Goal: Information Seeking & Learning: Learn about a topic

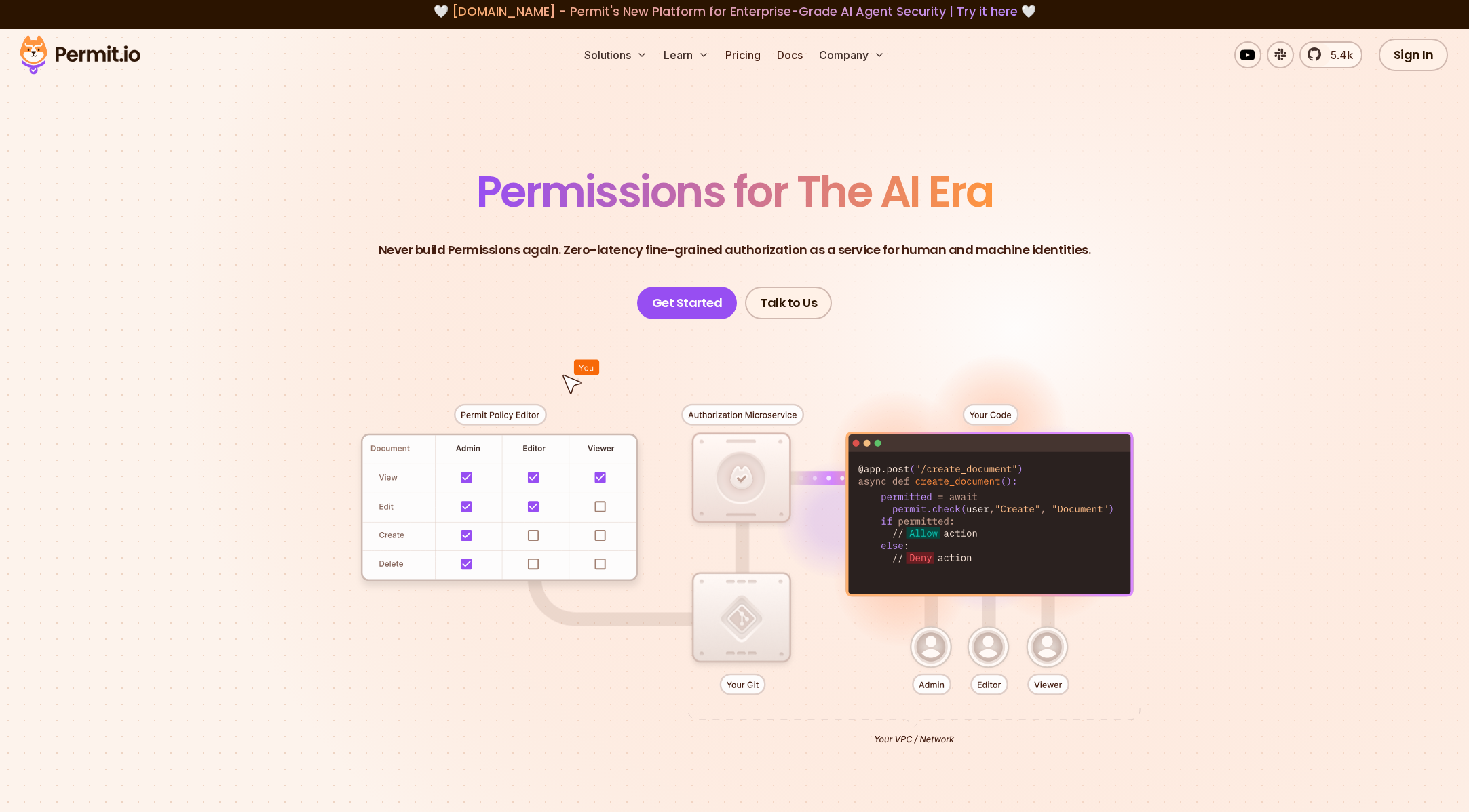
drag, startPoint x: 1028, startPoint y: 83, endPoint x: 886, endPoint y: 70, distance: 142.6
click at [1022, 83] on section "Permissions for The AI Era Never build Permissions again. Zero-latency fine-gra…" at bounding box center [734, 476] width 1469 height 895
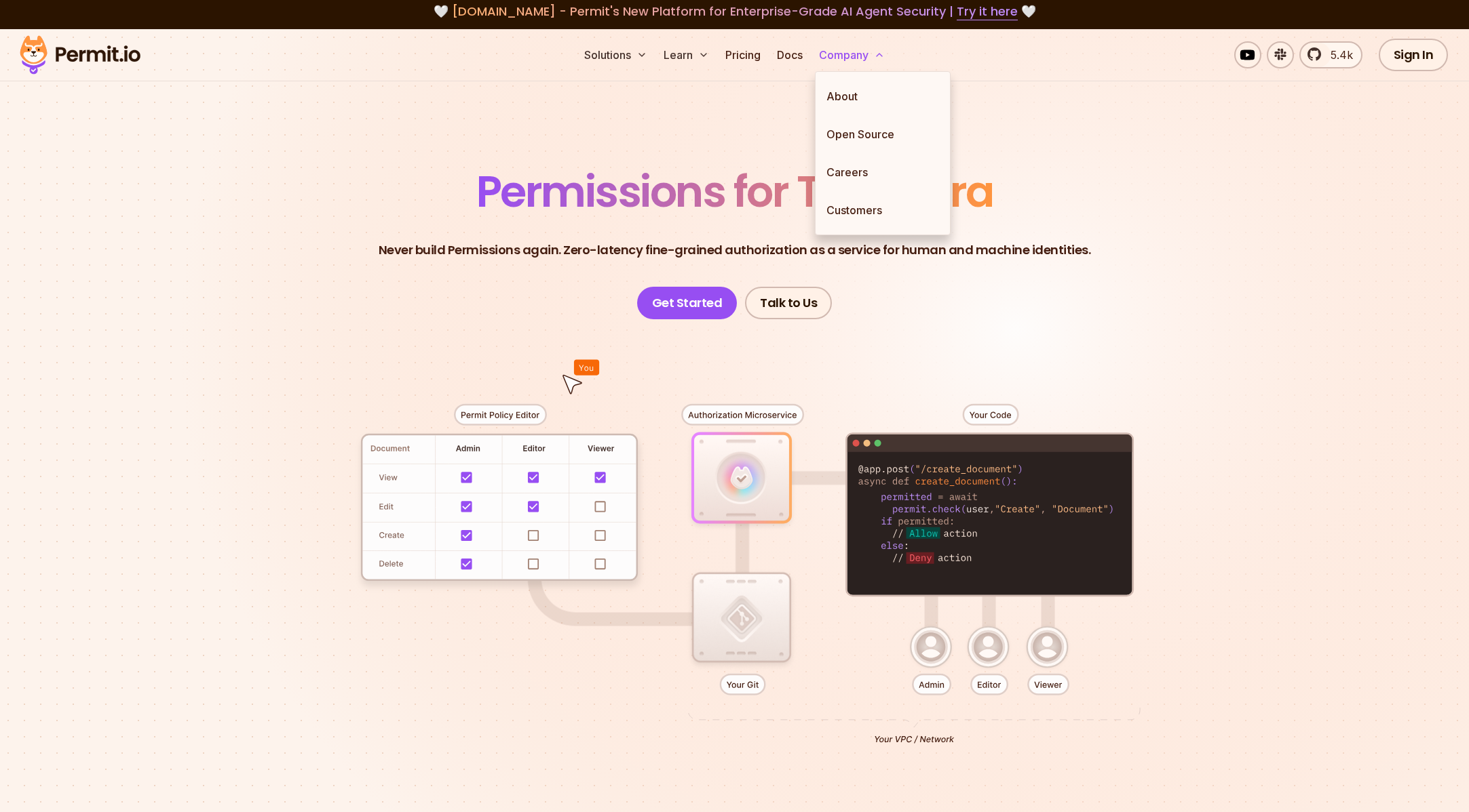
click at [870, 56] on button "Company" at bounding box center [851, 55] width 76 height 27
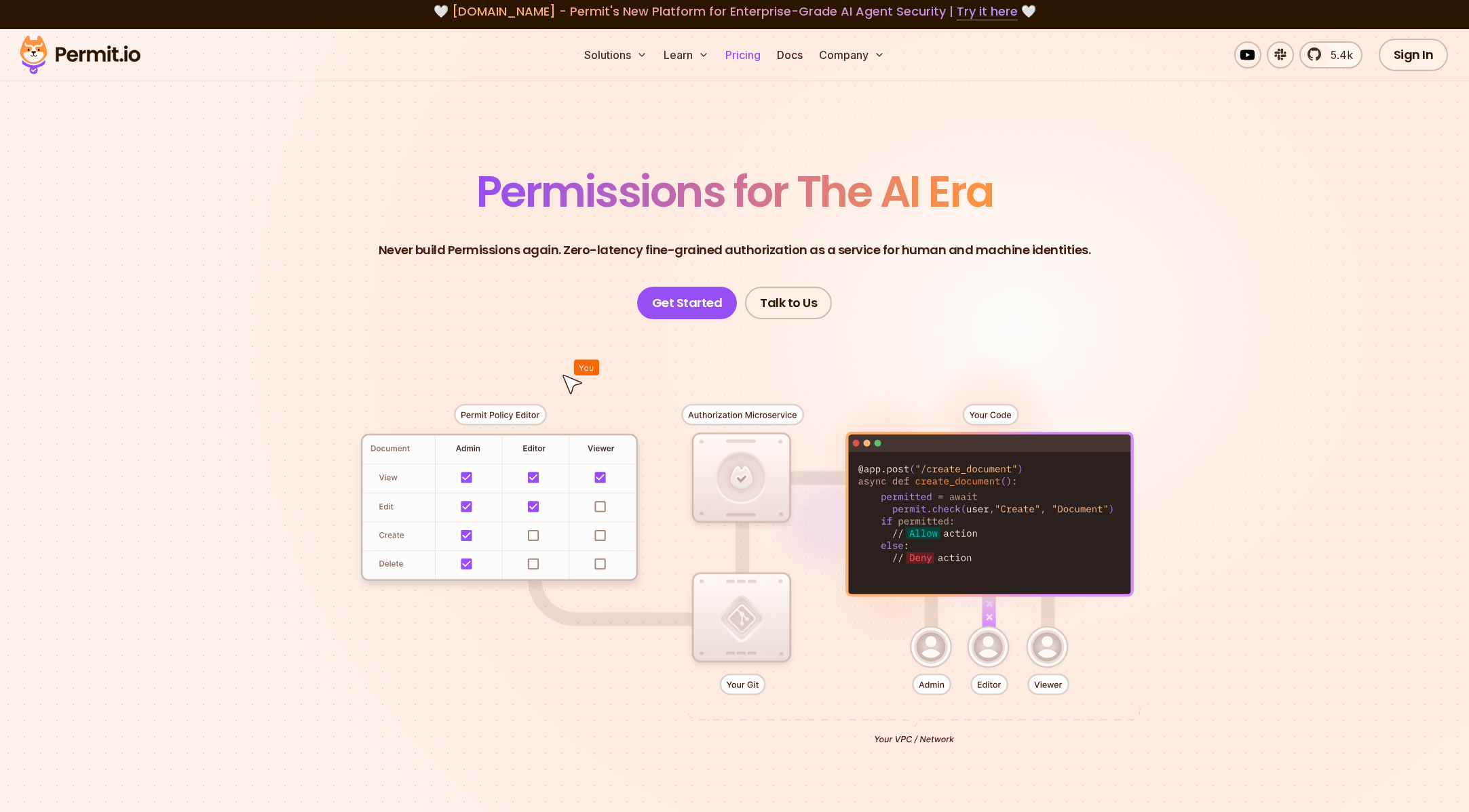
click at [742, 54] on link "Pricing" at bounding box center [743, 55] width 46 height 27
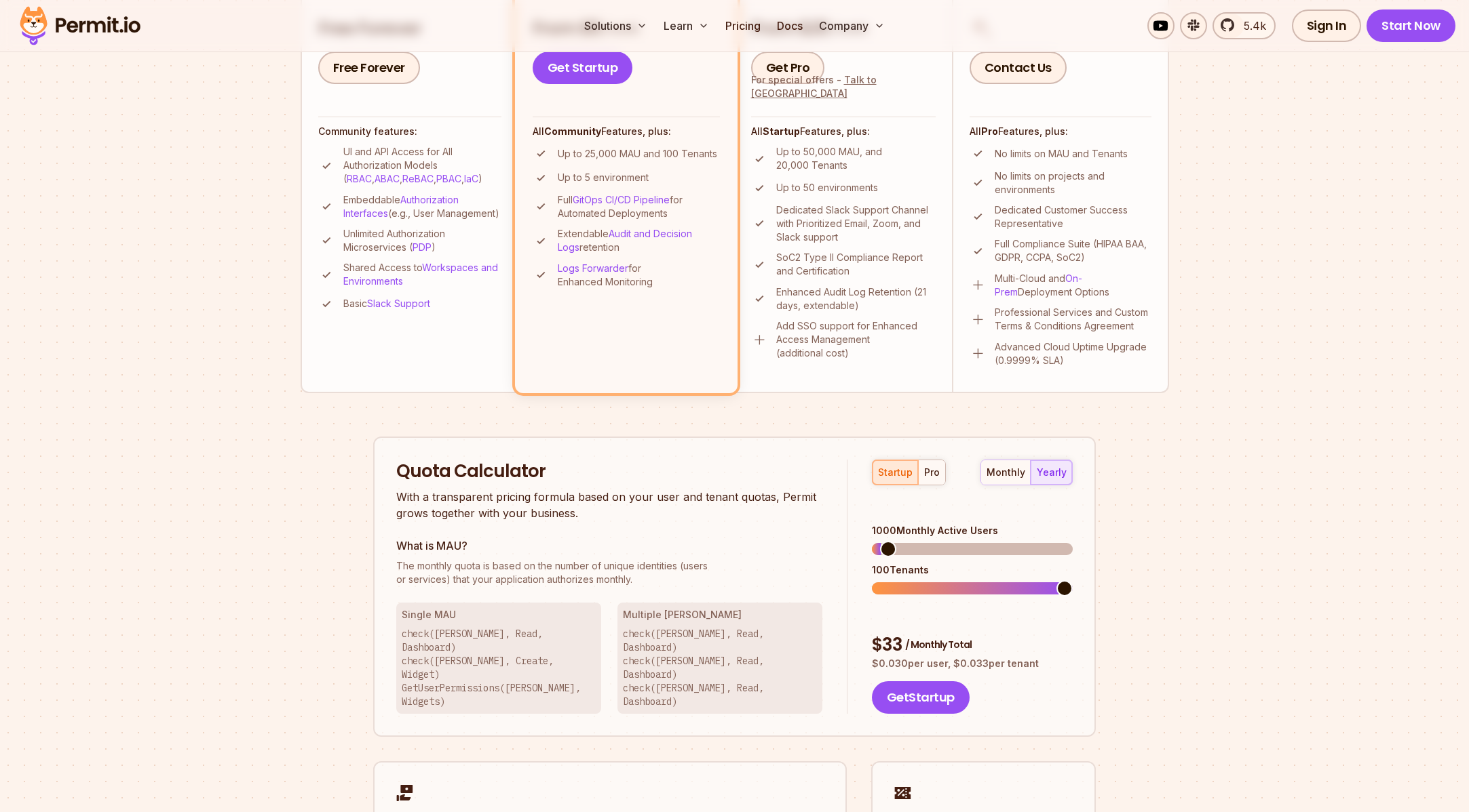
scroll to position [483, 0]
click at [925, 466] on div "pro" at bounding box center [931, 472] width 15 height 14
click at [1016, 474] on div "monthly" at bounding box center [1006, 472] width 39 height 14
click at [911, 541] on span at bounding box center [916, 548] width 16 height 16
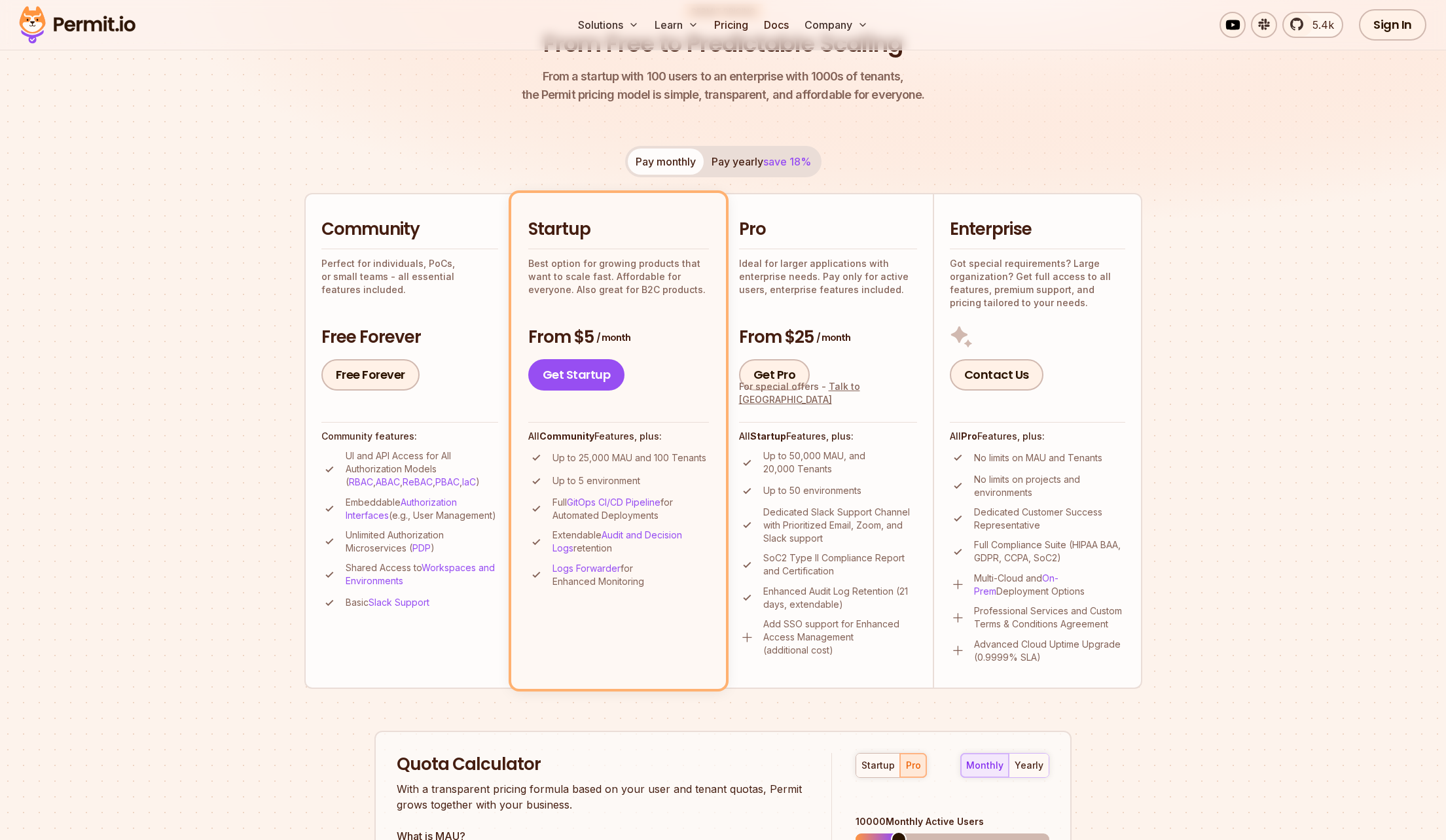
scroll to position [0, 0]
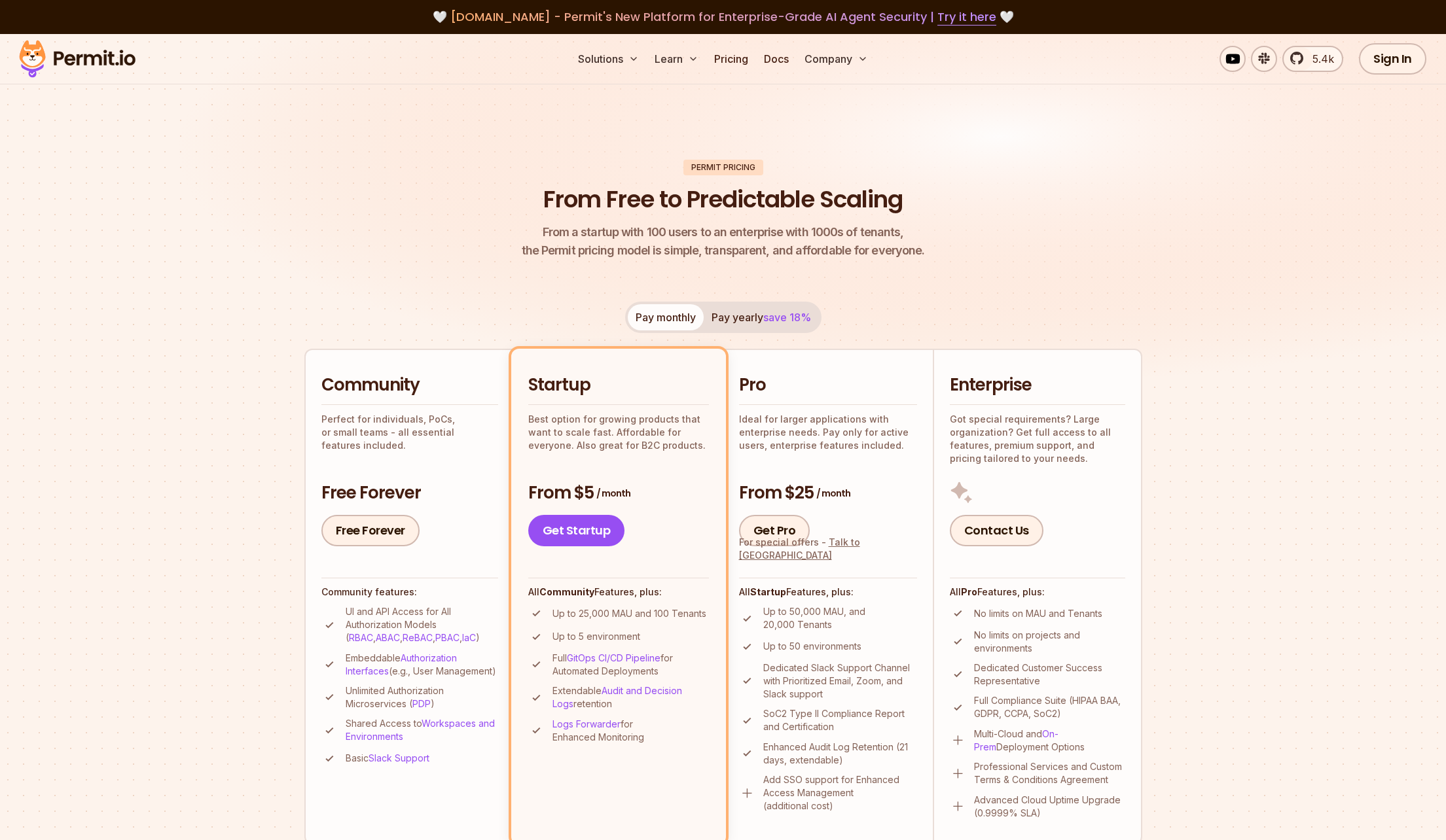
click at [779, 311] on span "save 18%" at bounding box center [787, 317] width 48 height 13
click at [684, 314] on button "Pay monthly" at bounding box center [665, 317] width 76 height 27
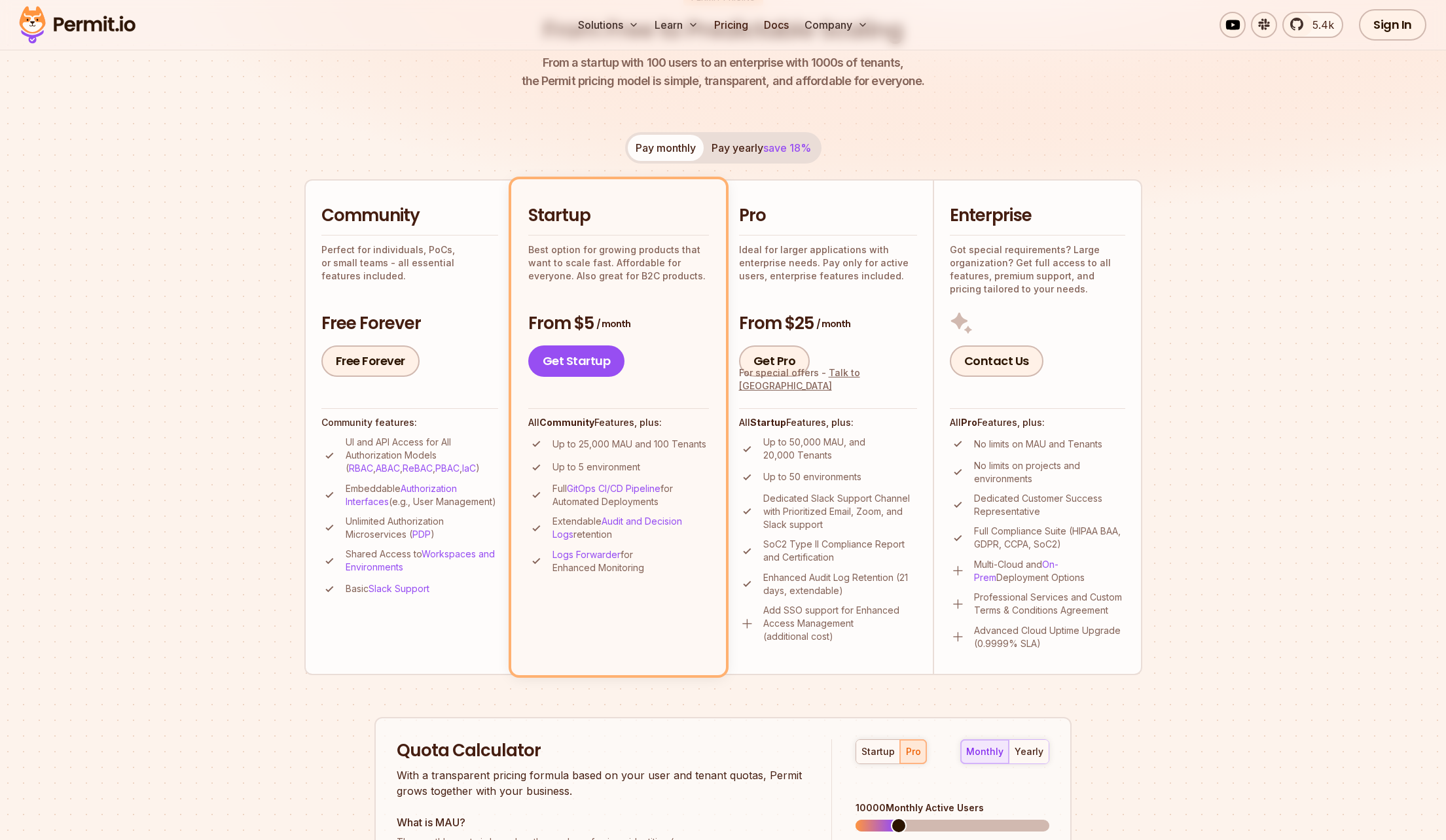
scroll to position [230, 0]
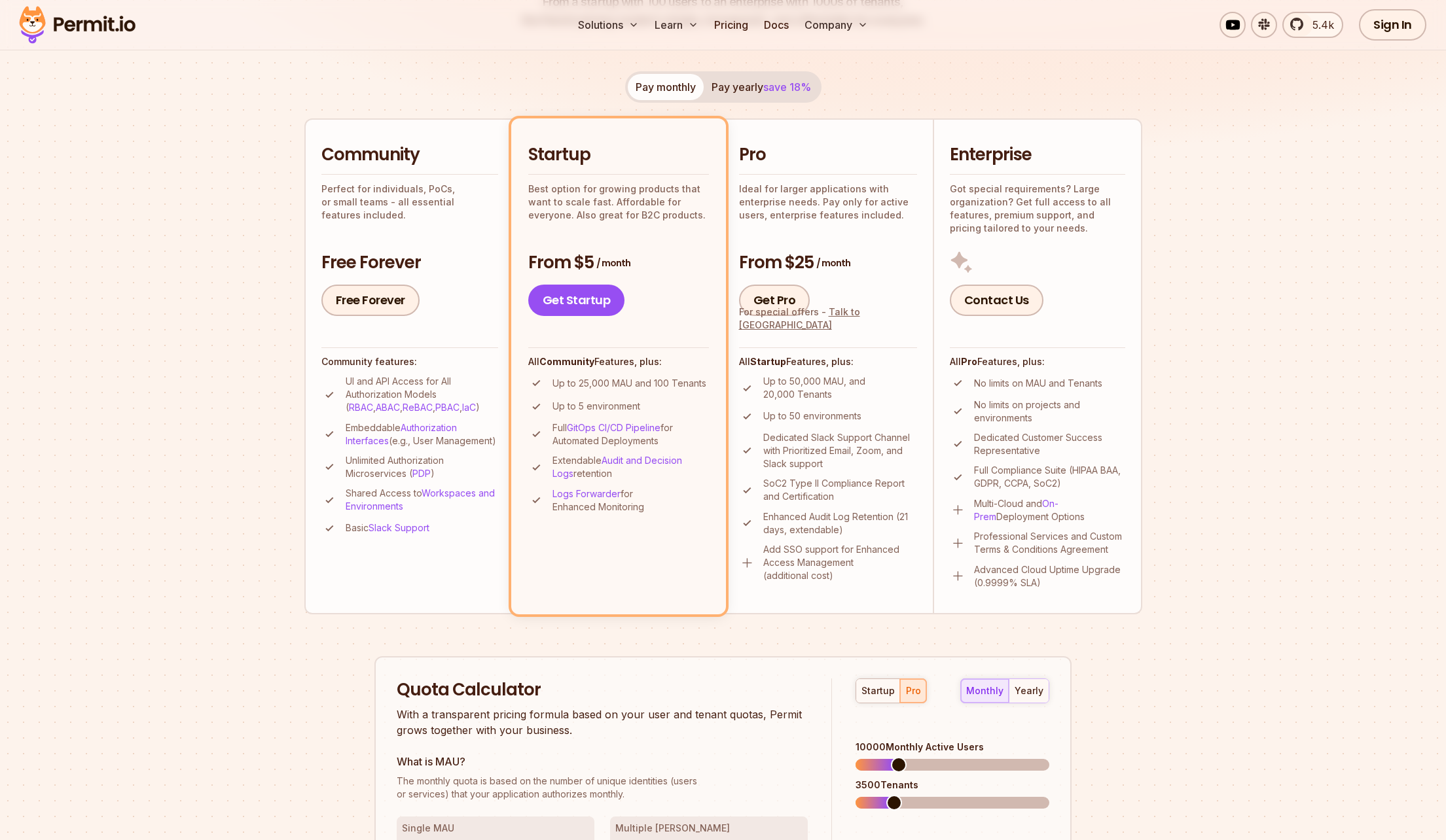
click at [786, 230] on div "Pro Ideal for larger applications with enterprise needs. Pay only for active us…" at bounding box center [828, 230] width 178 height 173
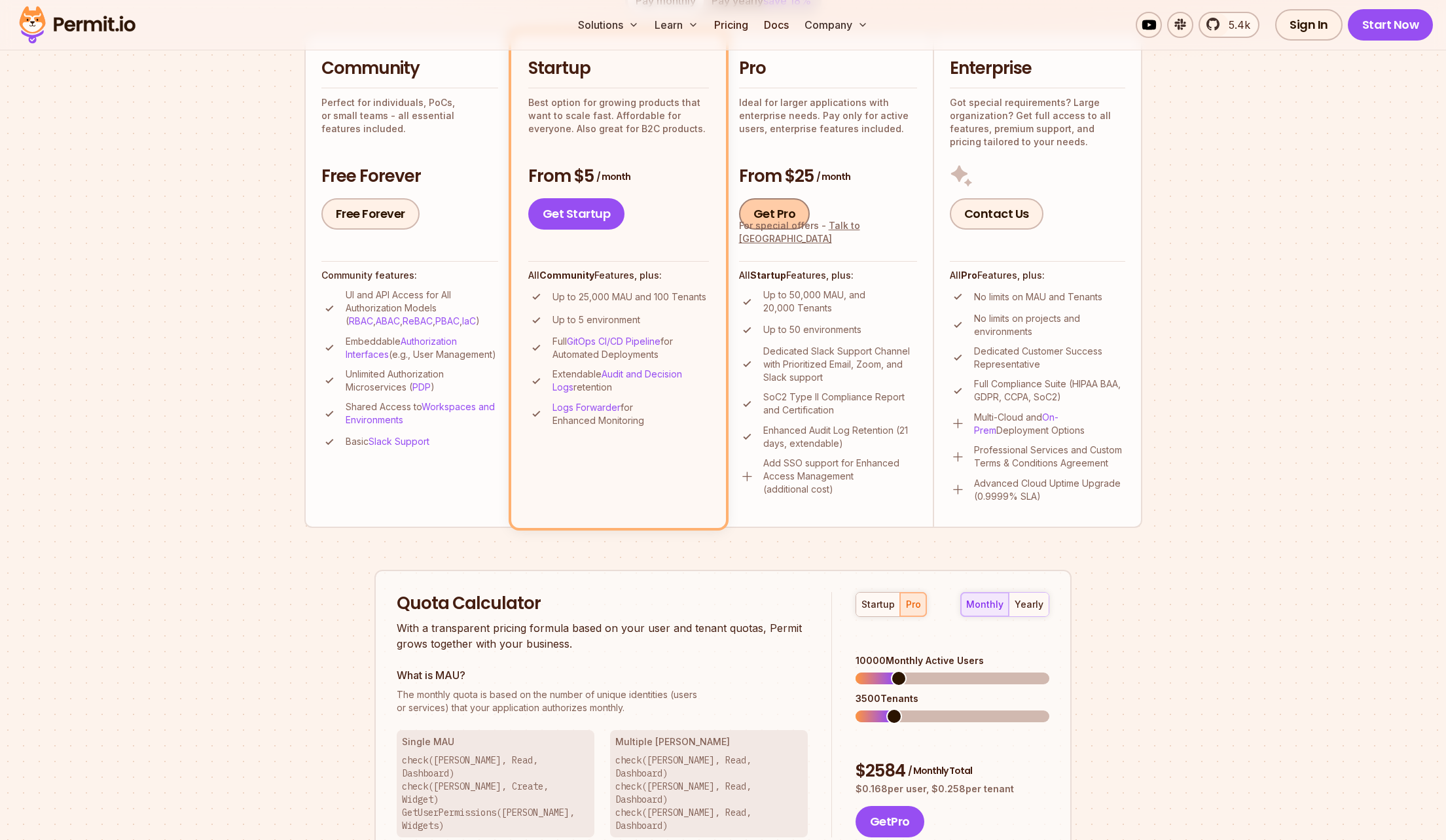
scroll to position [437, 0]
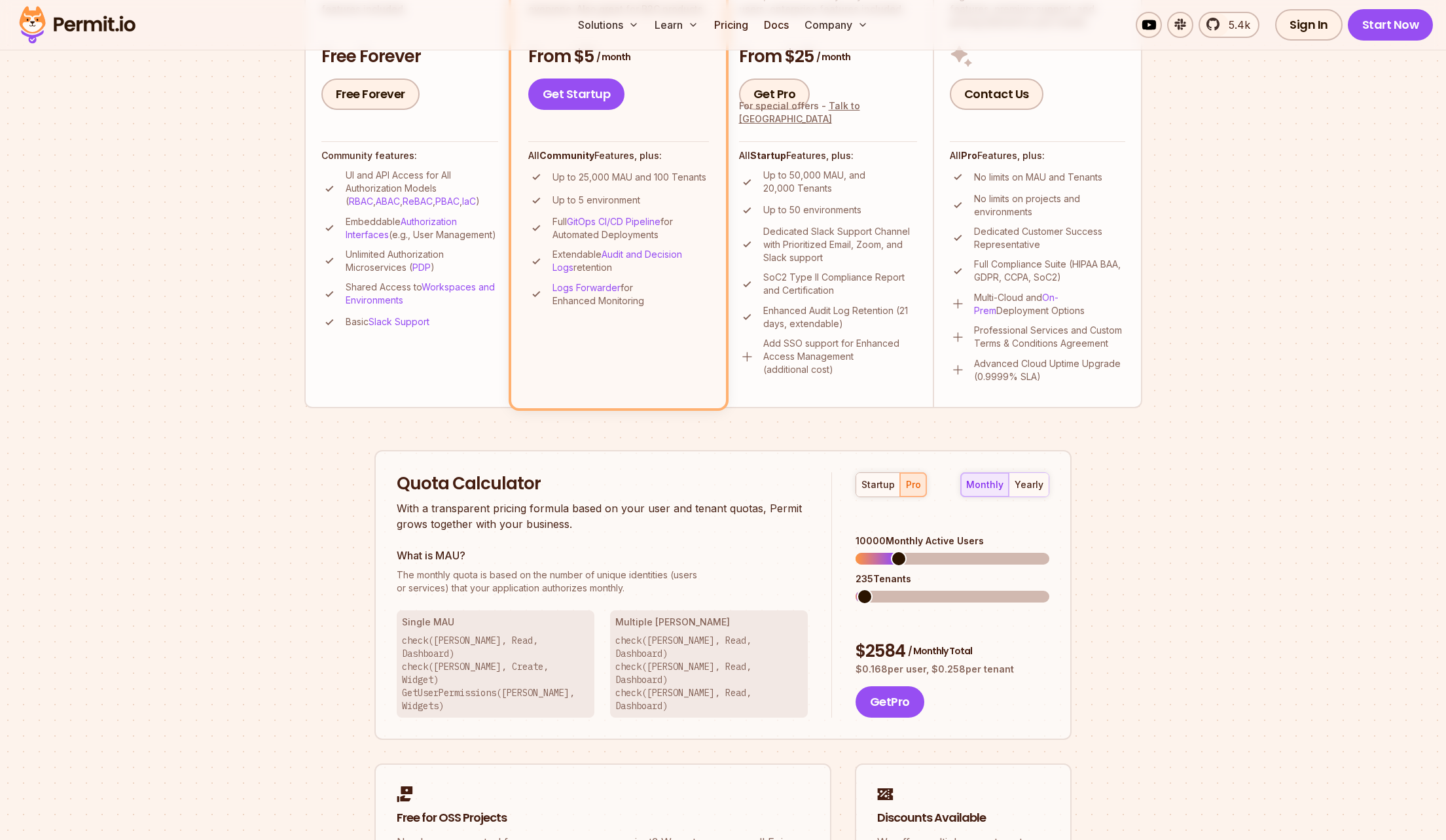
click at [853, 580] on div "startup pro monthly yearly 10000 Monthly Active Users 235 Tenants $ 2584 / Mont…" at bounding box center [940, 595] width 217 height 246
click at [981, 591] on div "startup pro monthly yearly 10000 Monthly Active Users 5935 Tenants $ 3213 / Mon…" at bounding box center [940, 595] width 217 height 246
click at [812, 574] on div "Quota Calculator With a transparent pricing formula based on your user and tena…" at bounding box center [723, 595] width 697 height 290
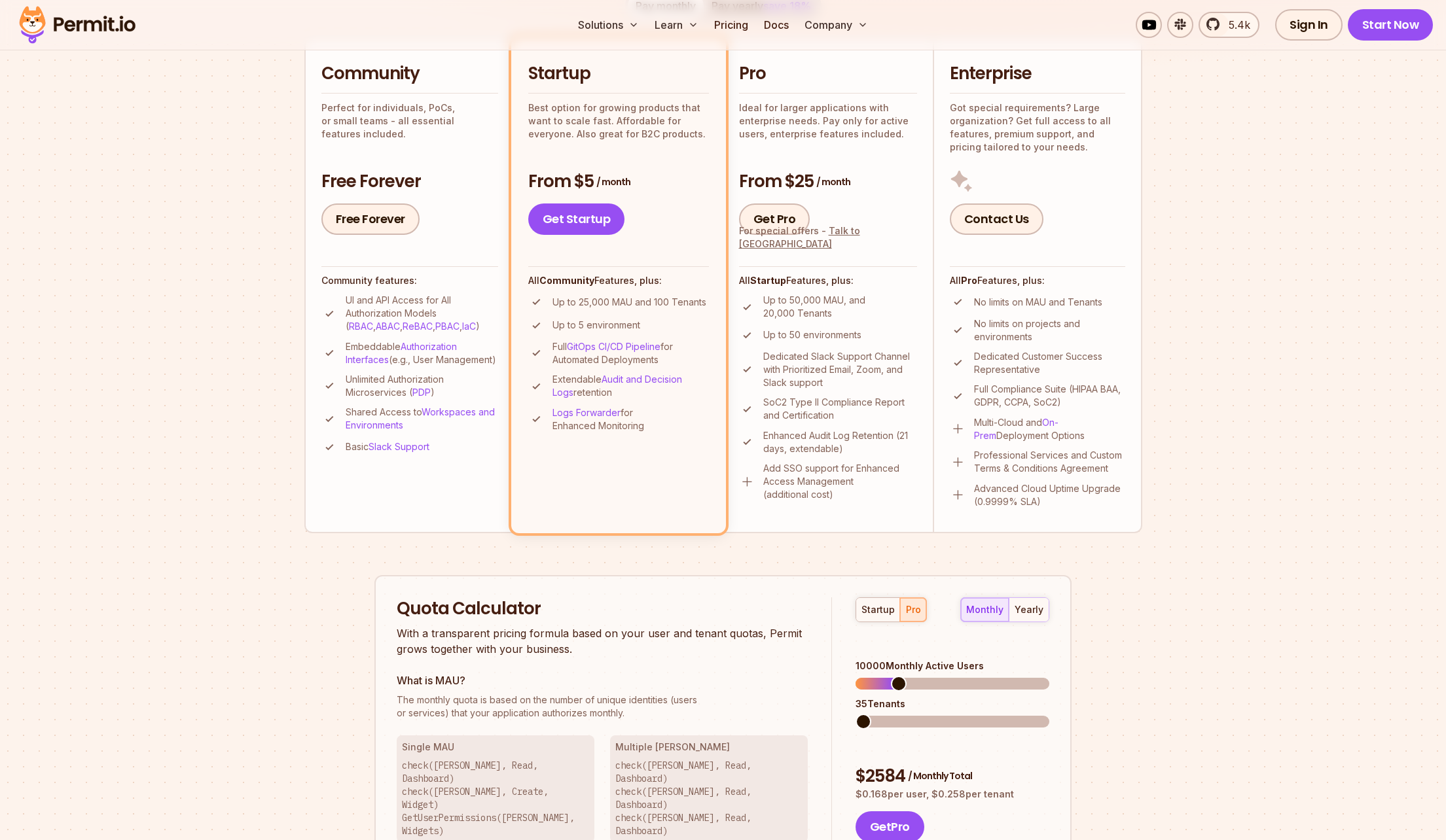
scroll to position [306, 0]
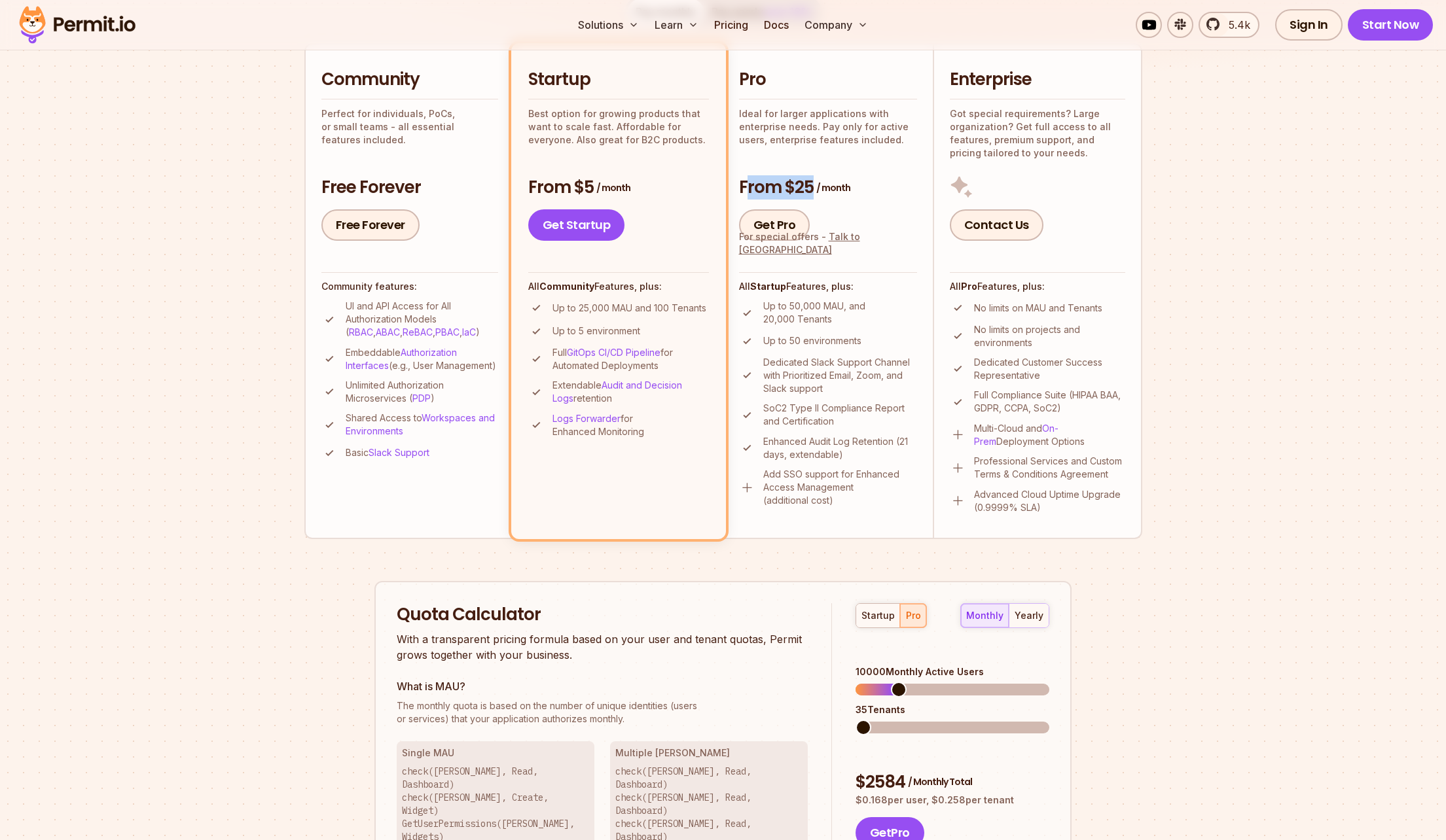
drag, startPoint x: 743, startPoint y: 183, endPoint x: 899, endPoint y: 198, distance: 156.7
click at [899, 198] on h3 "From $25 / month" at bounding box center [828, 188] width 178 height 24
click at [861, 194] on h3 "From $25 / month" at bounding box center [828, 188] width 178 height 24
drag, startPoint x: 866, startPoint y: 655, endPoint x: 880, endPoint y: 654, distance: 14.0
click at [880, 666] on div "10000 Monthly Active Users" at bounding box center [952, 672] width 194 height 13
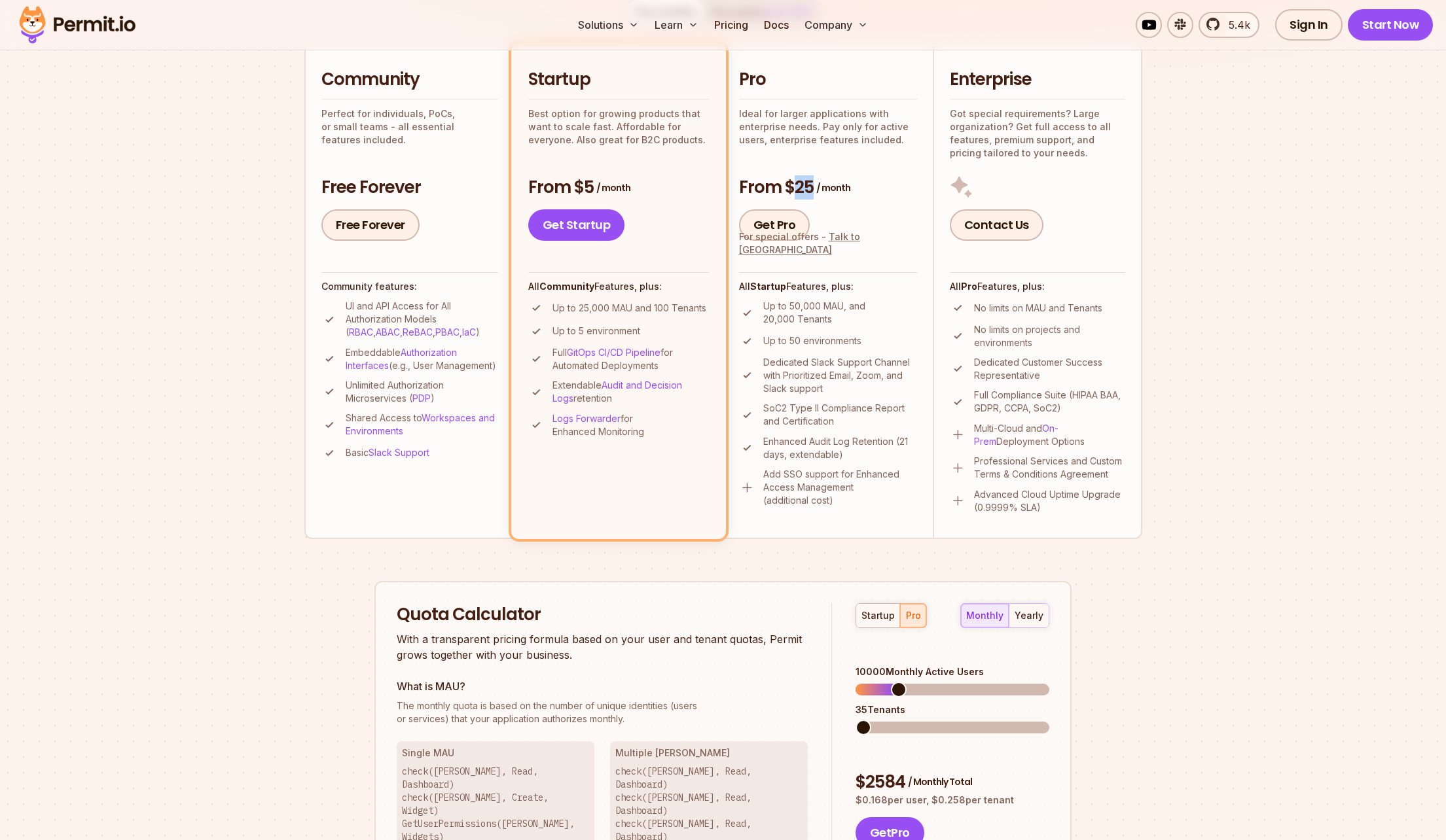
drag, startPoint x: 793, startPoint y: 183, endPoint x: 828, endPoint y: 179, distance: 35.2
click at [828, 179] on h3 "From $25 / month" at bounding box center [828, 188] width 178 height 24
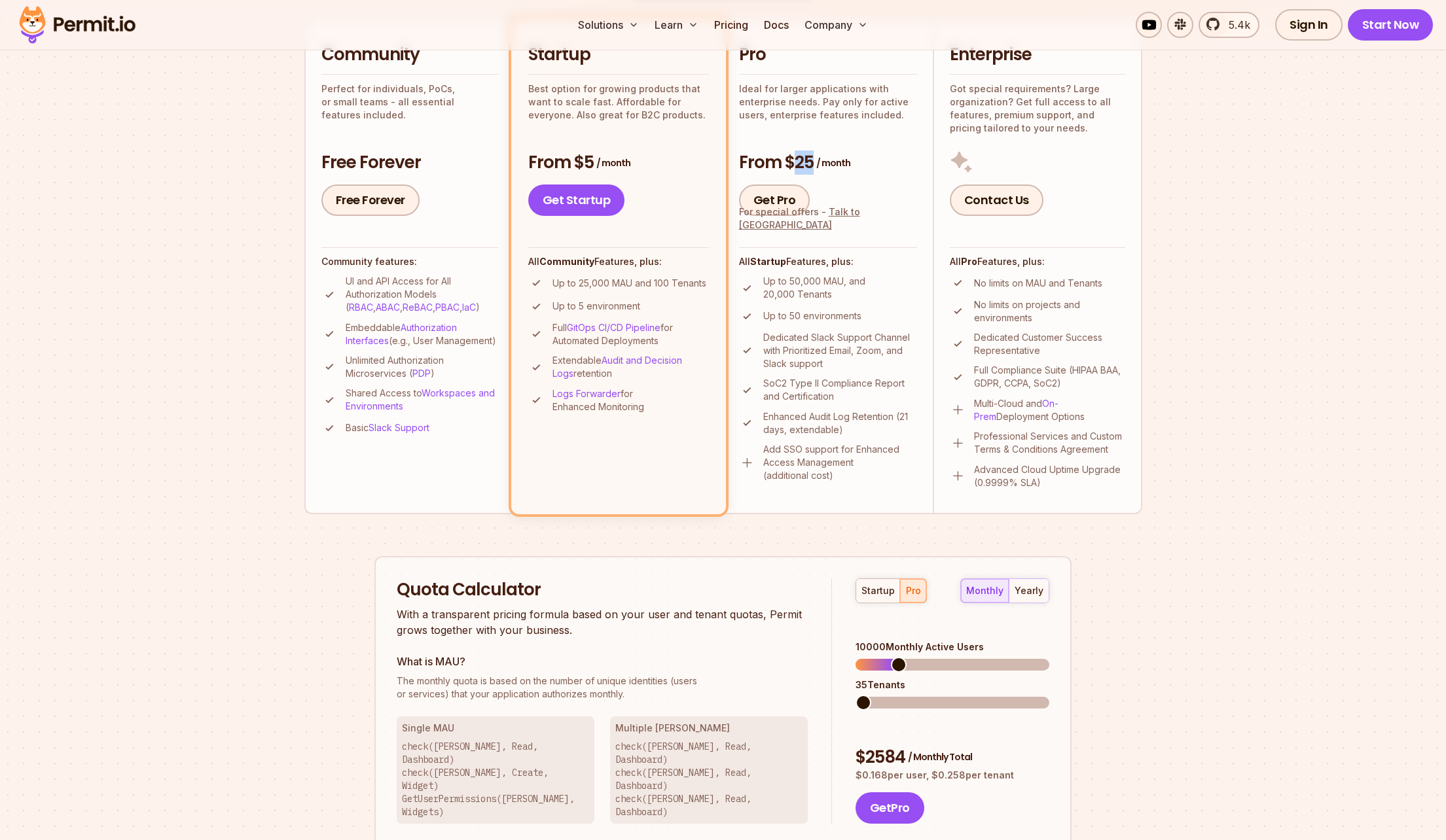
scroll to position [343, 0]
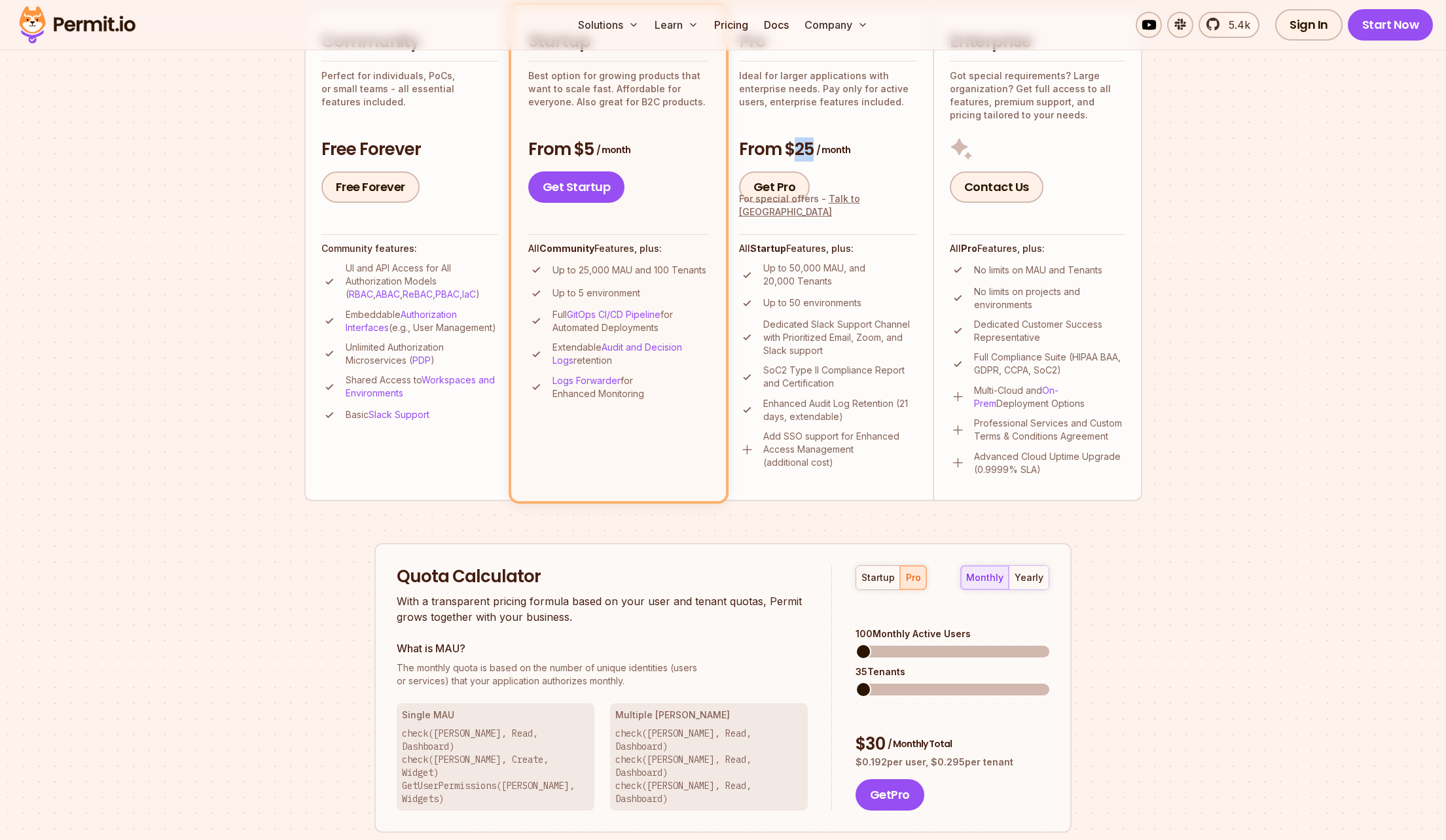
click at [757, 635] on div "Quota Calculator With a transparent pricing formula based on your user and tena…" at bounding box center [723, 688] width 697 height 290
click at [804, 666] on div "Quota Calculator With a transparent pricing formula based on your user and tena…" at bounding box center [723, 688] width 697 height 290
click at [901, 643] on span at bounding box center [892, 651] width 15 height 15
click at [855, 682] on span at bounding box center [863, 689] width 15 height 15
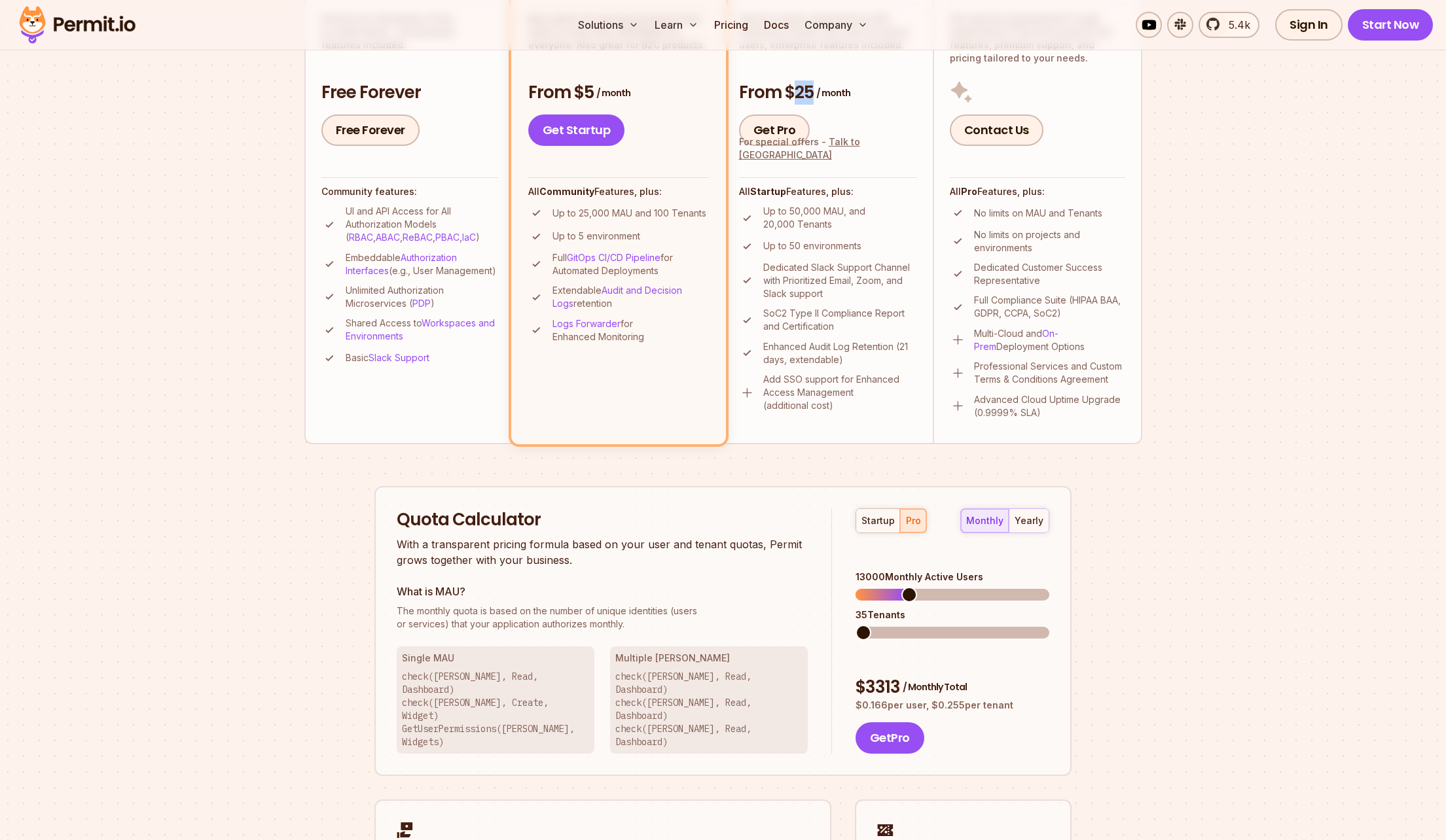
scroll to position [403, 0]
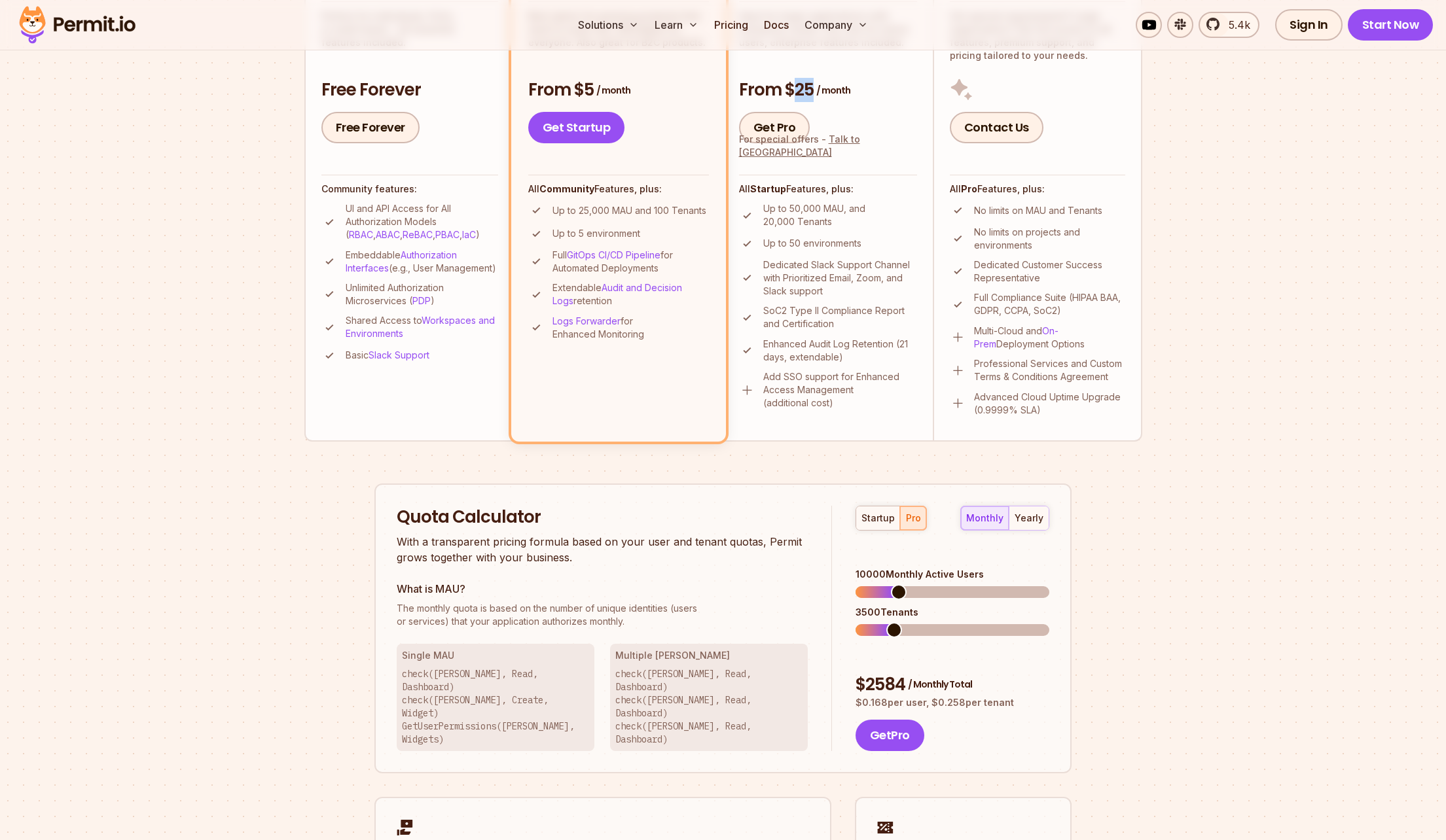
click at [894, 584] on span at bounding box center [898, 591] width 15 height 15
click at [896, 622] on span at bounding box center [899, 629] width 15 height 15
click at [855, 622] on span at bounding box center [863, 629] width 15 height 15
click at [866, 622] on span at bounding box center [863, 629] width 15 height 15
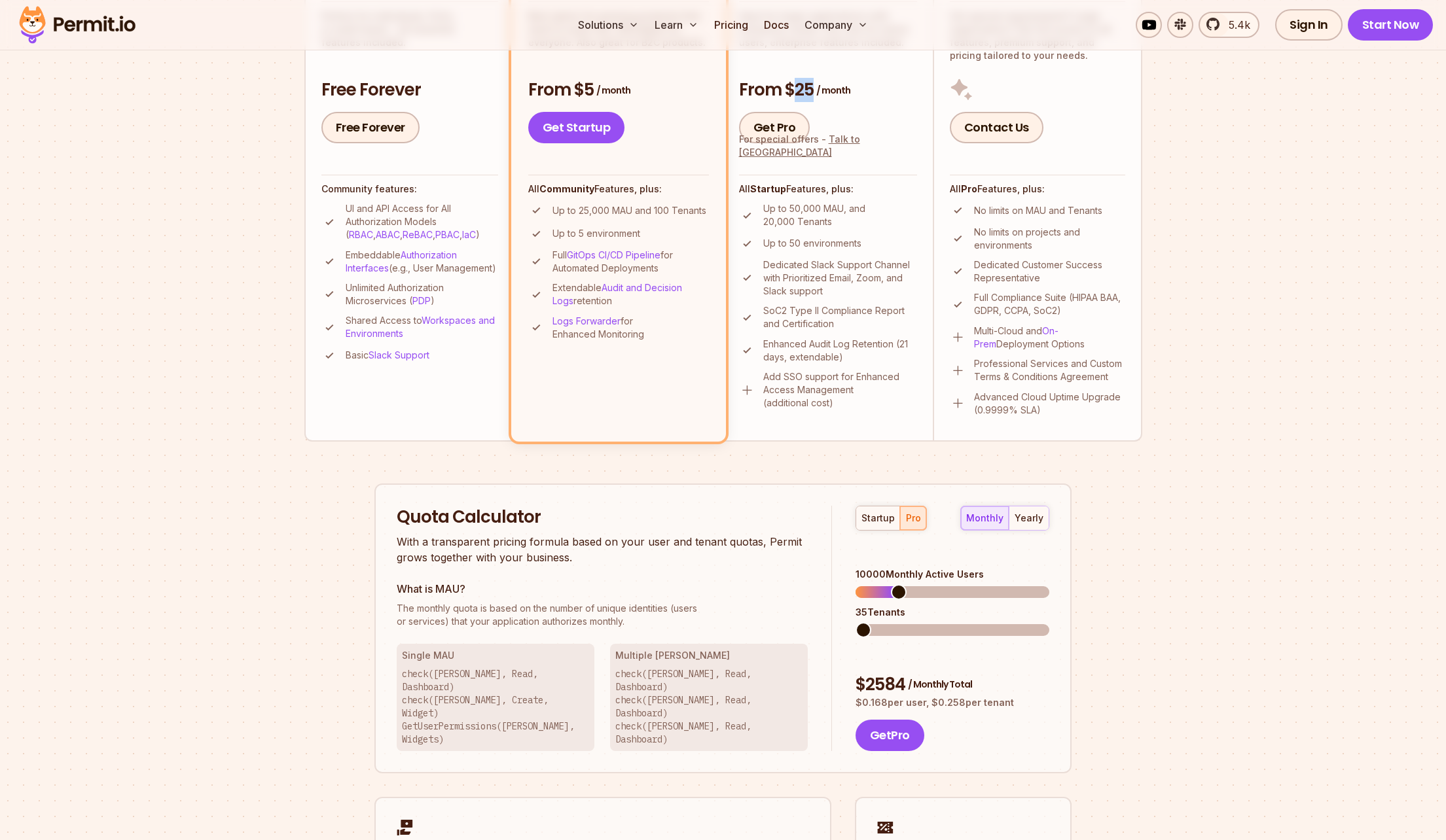
click at [855, 622] on span at bounding box center [863, 629] width 15 height 15
click at [47, 542] on section "Permit Pricing From Free to Predictable Scaling From a startup with 100 users t…" at bounding box center [723, 339] width 1446 height 1416
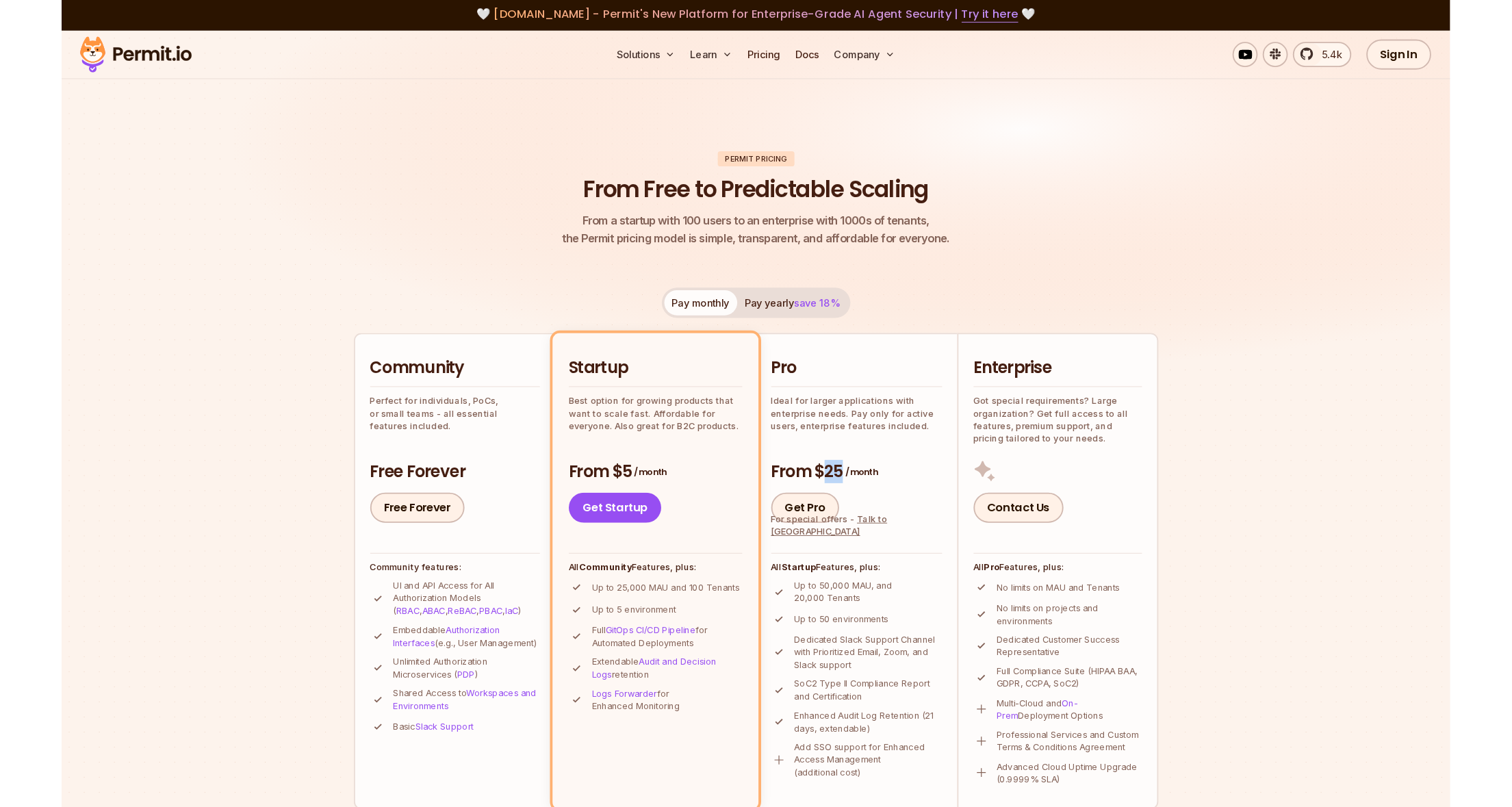
scroll to position [0, 0]
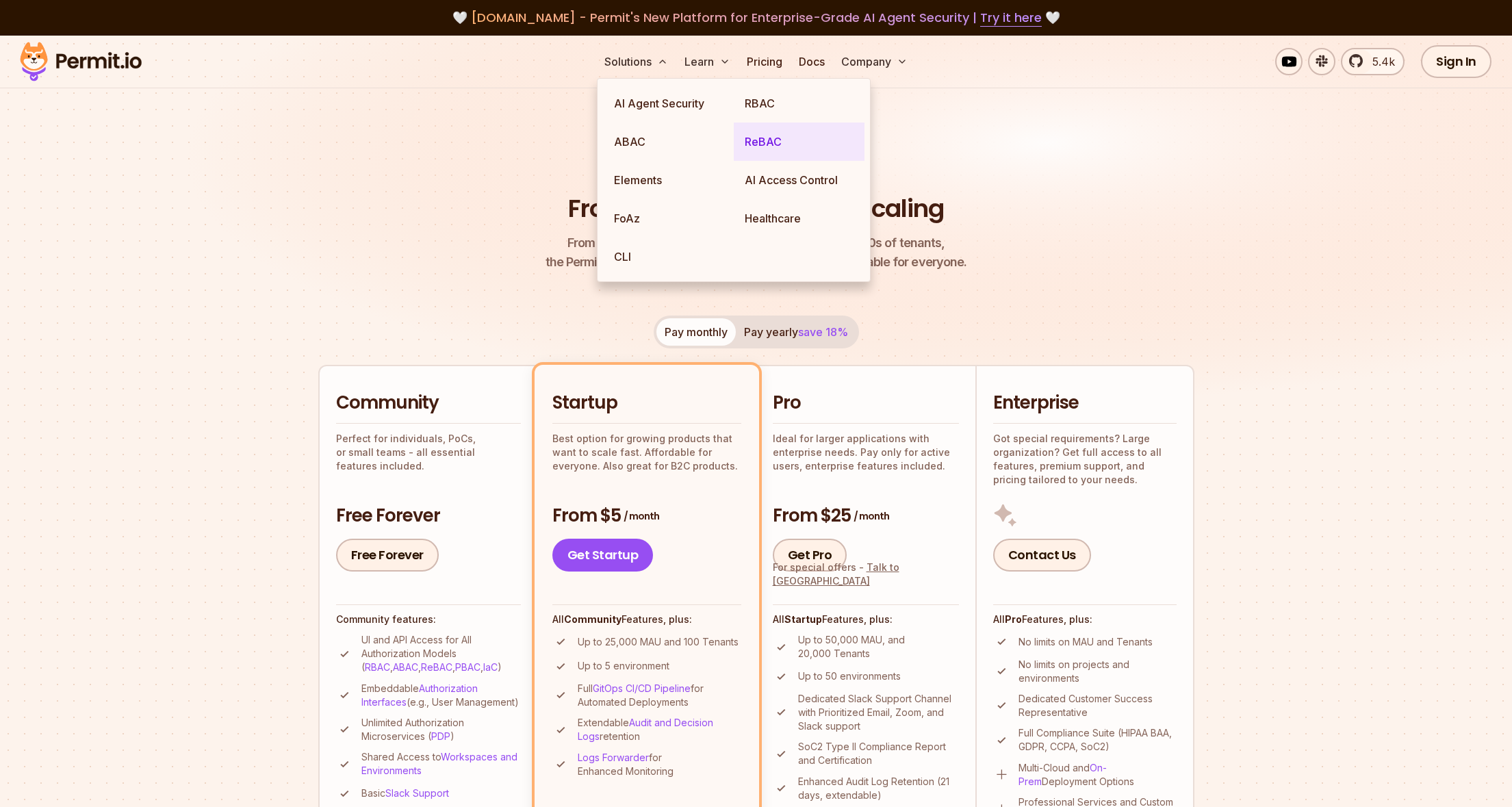
click at [772, 149] on link "ReBAC" at bounding box center [799, 142] width 131 height 39
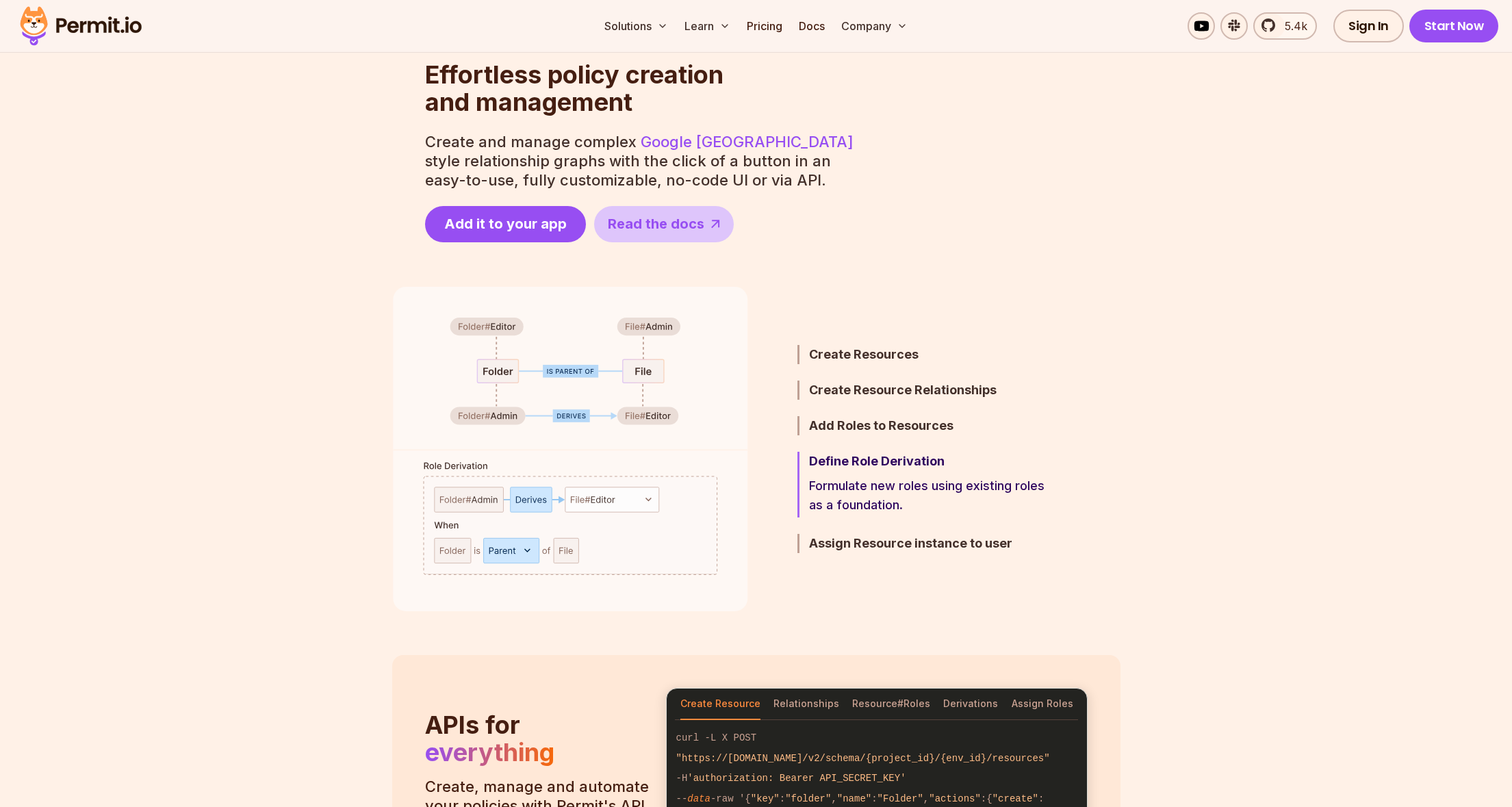
scroll to position [608, 0]
